Goal: Transaction & Acquisition: Purchase product/service

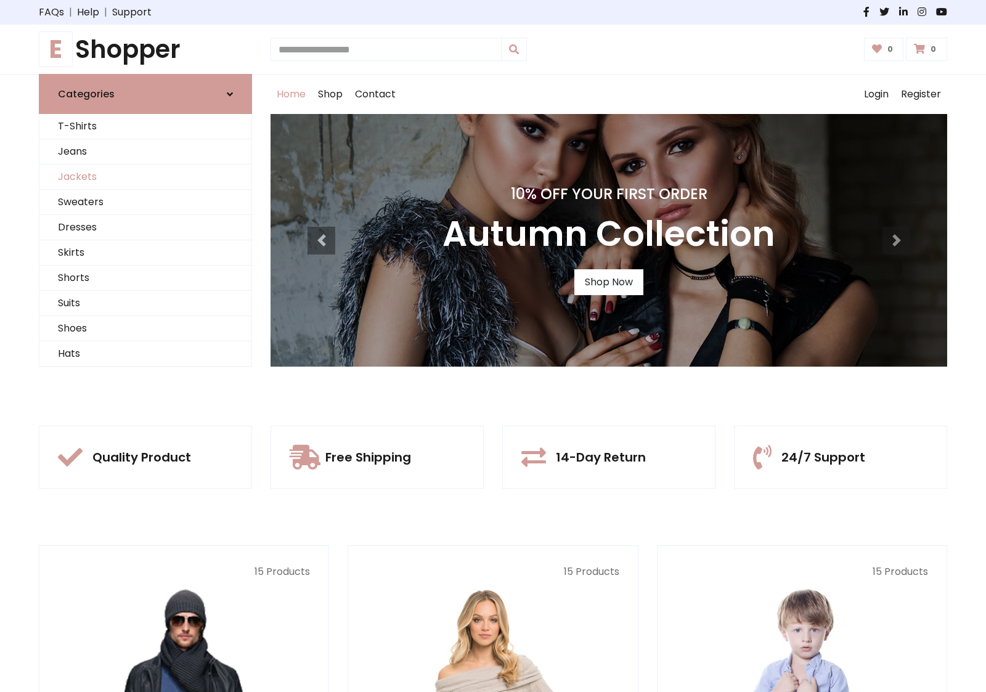
click at [145, 177] on link "Jackets" at bounding box center [145, 177] width 212 height 25
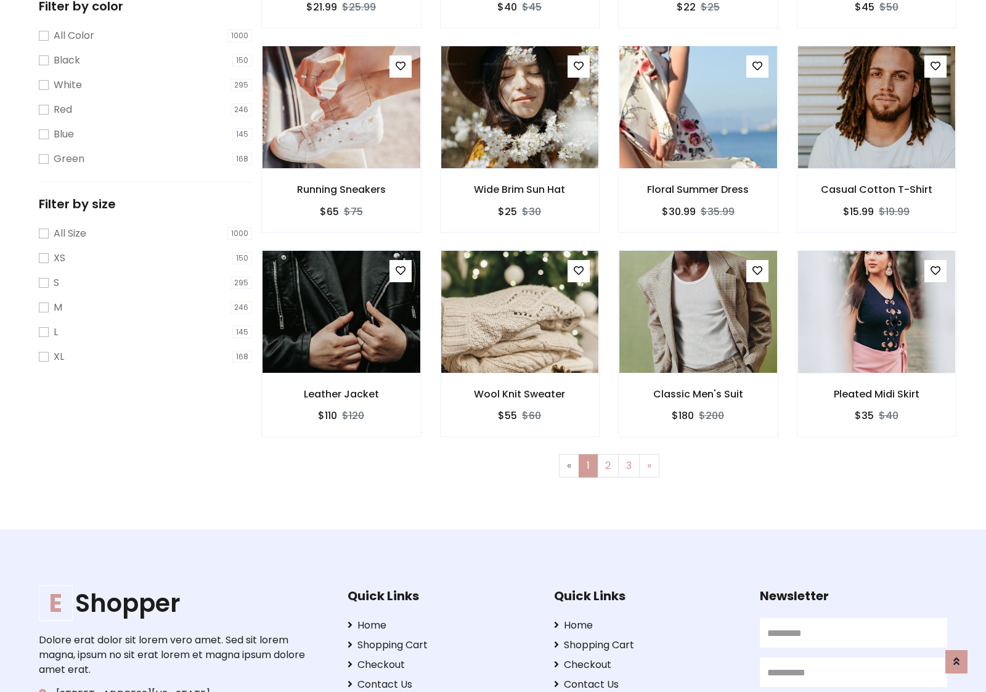
scroll to position [557, 0]
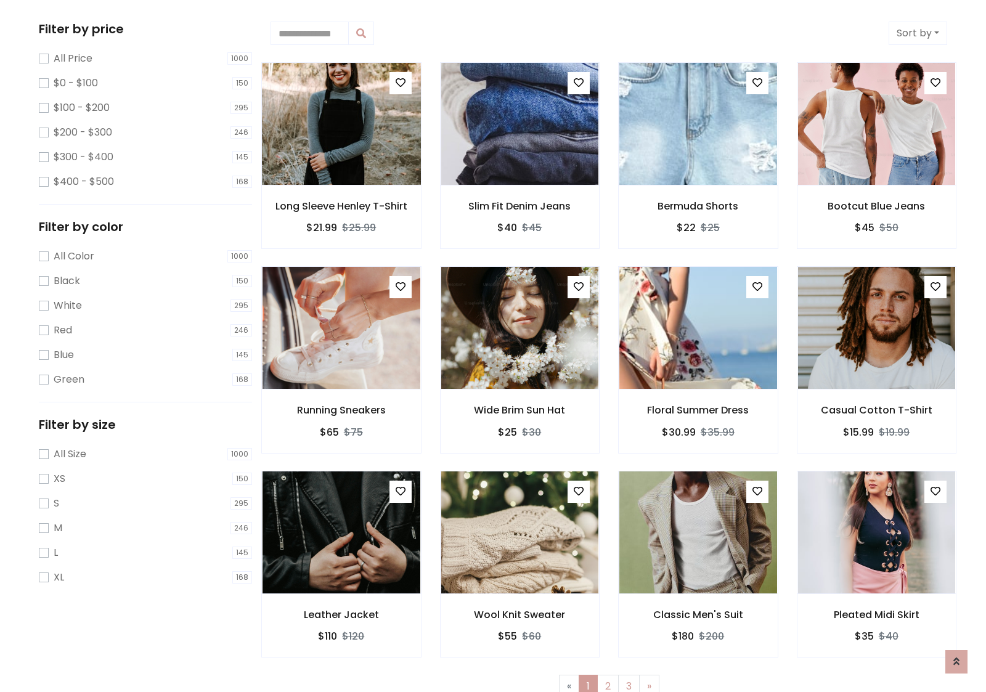
scroll to position [0, 0]
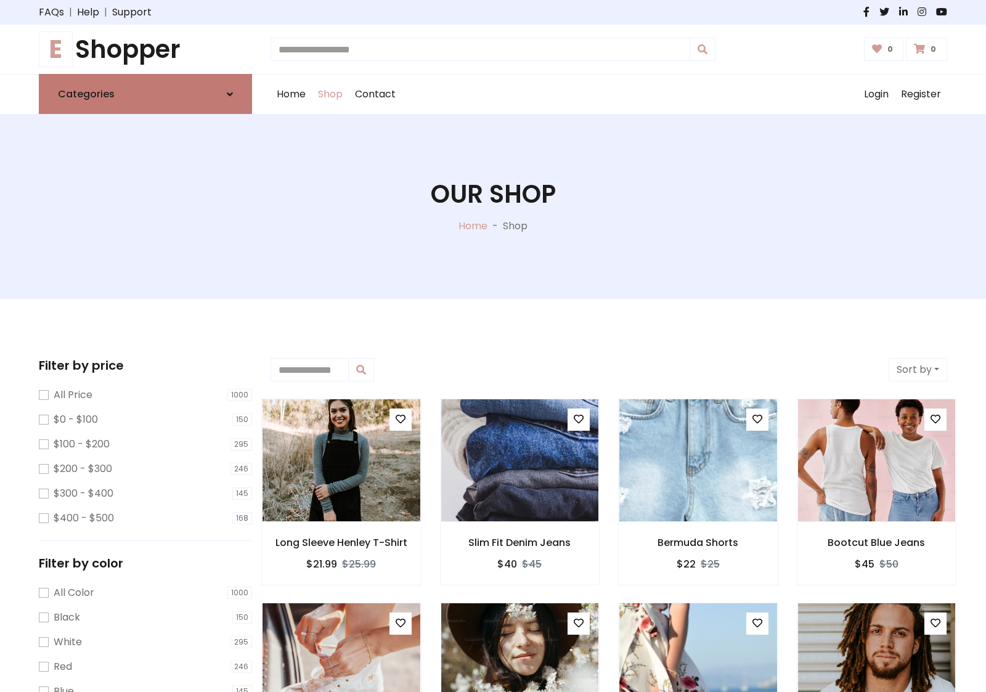
click at [145, 94] on link "Categories" at bounding box center [145, 94] width 213 height 40
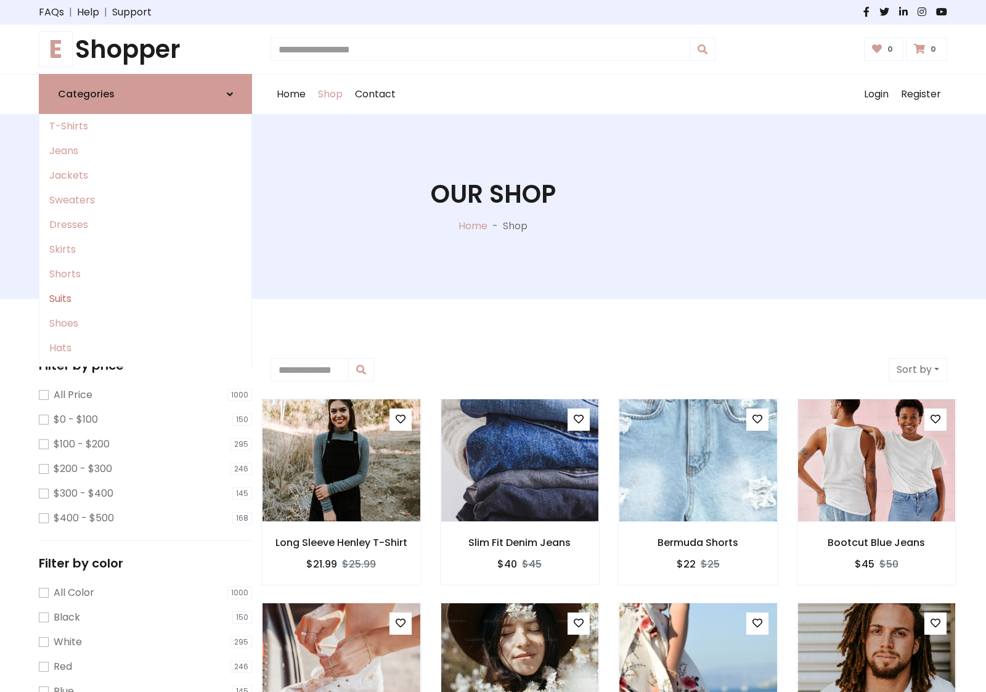
click at [145, 299] on link "Suits" at bounding box center [145, 299] width 212 height 25
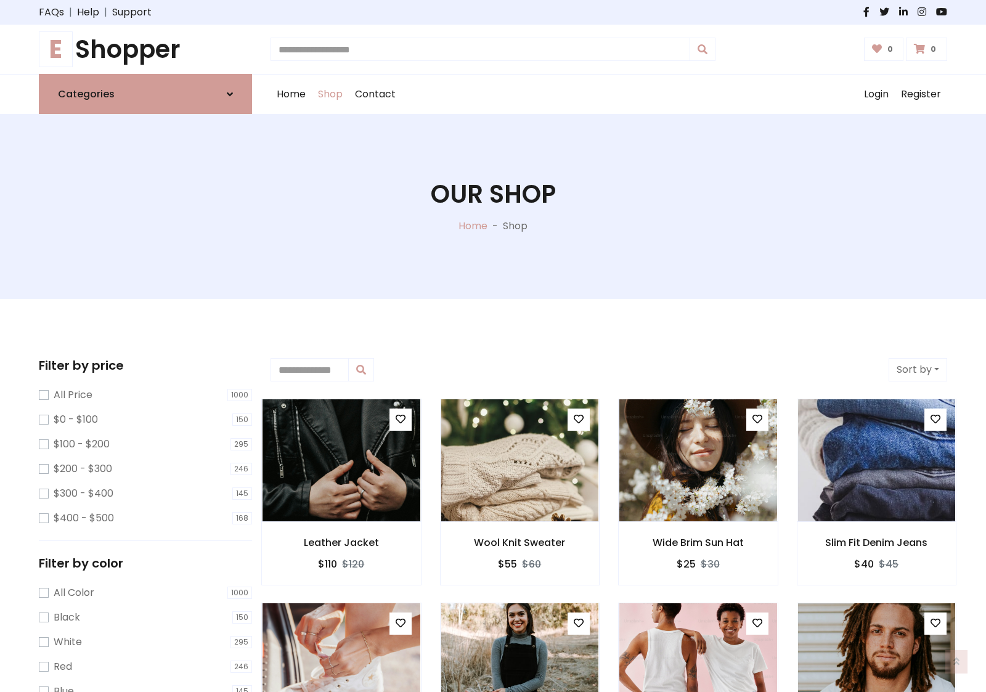
scroll to position [680, 0]
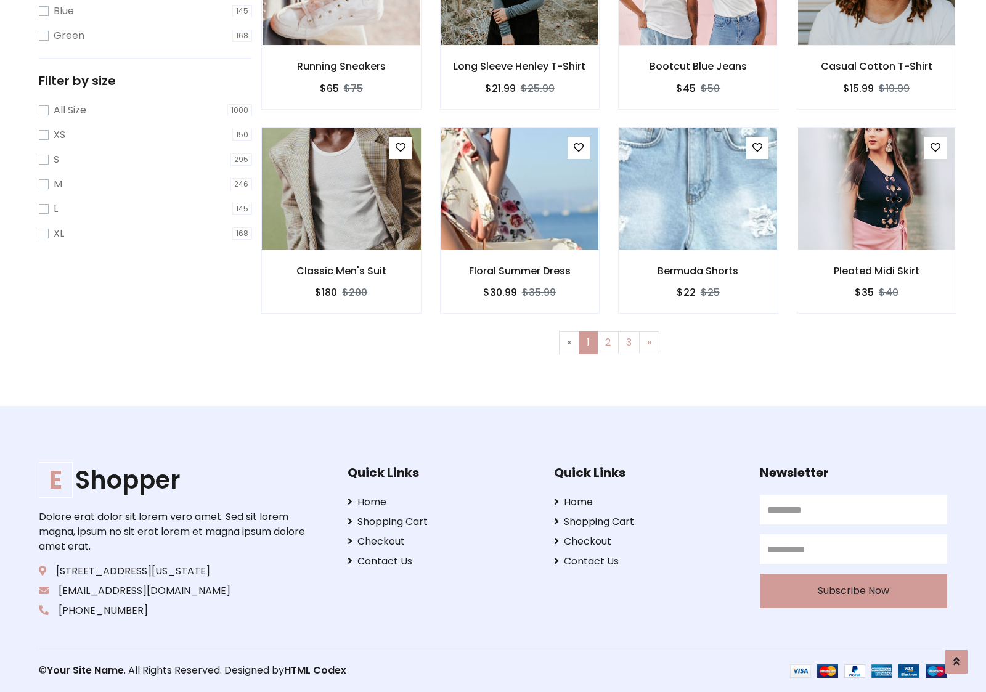
click at [341, 188] on img at bounding box center [341, 189] width 189 height 296
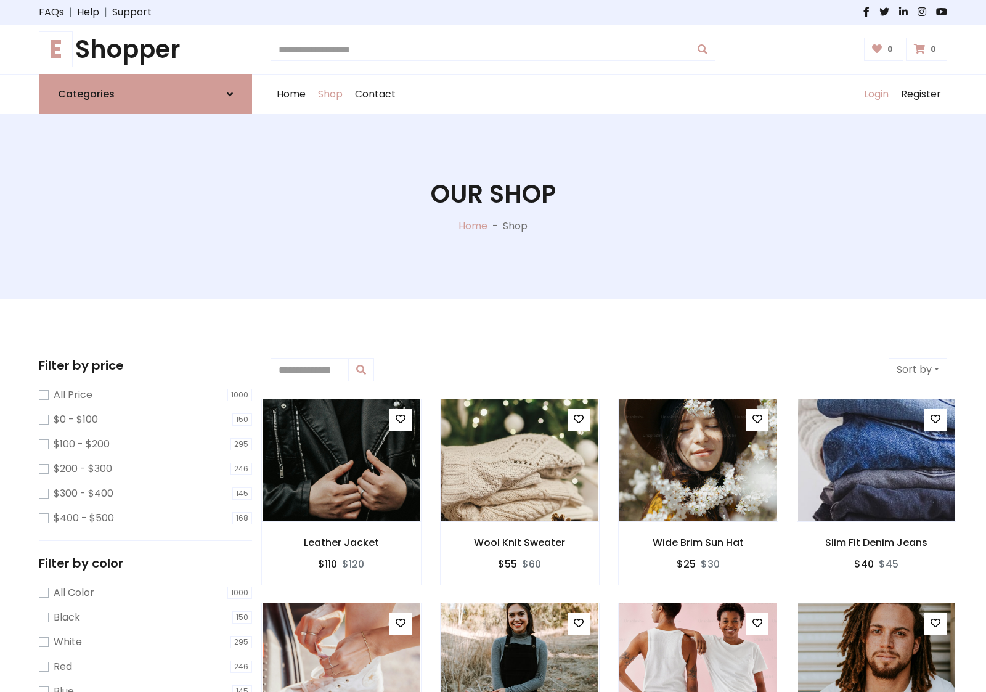
click at [876, 94] on link "Login" at bounding box center [876, 94] width 37 height 39
click at [230, 94] on icon at bounding box center [230, 94] width 6 height 10
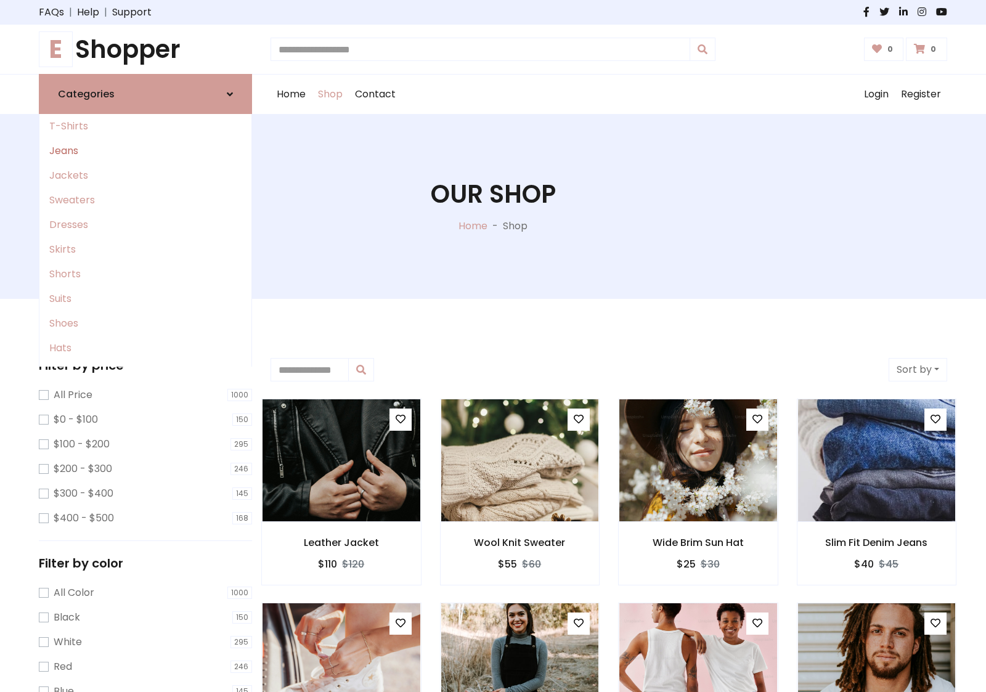
click at [145, 151] on link "Jeans" at bounding box center [145, 151] width 212 height 25
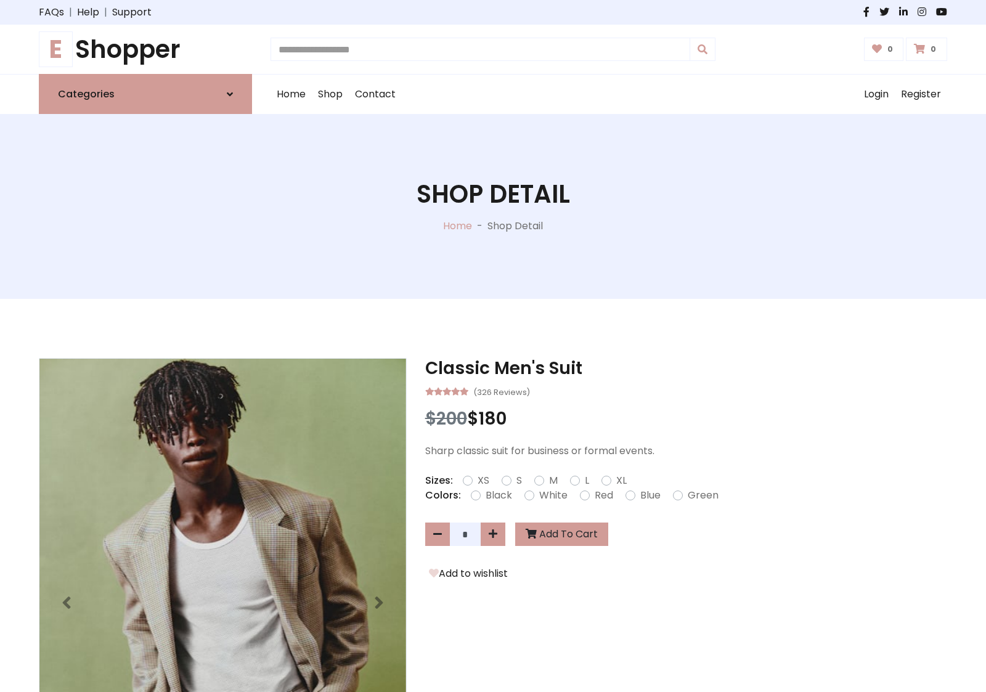
scroll to position [996, 0]
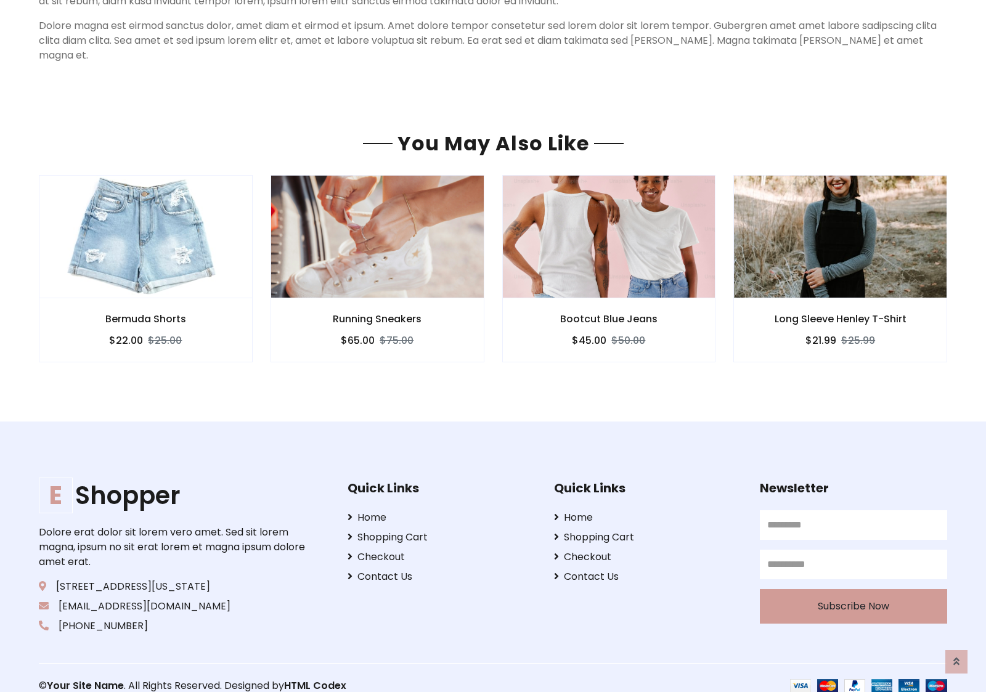
scroll to position [996, 0]
